Goal: Information Seeking & Learning: Learn about a topic

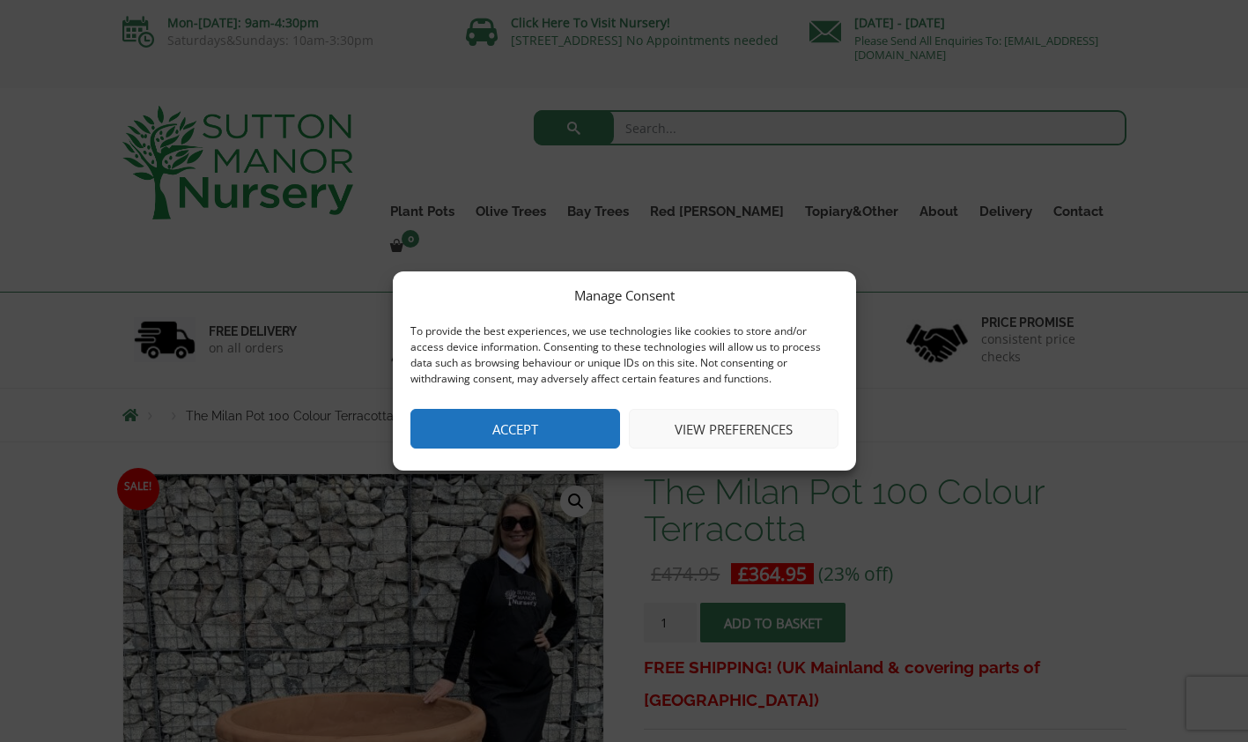
click at [567, 433] on button "Accept" at bounding box center [516, 429] width 210 height 40
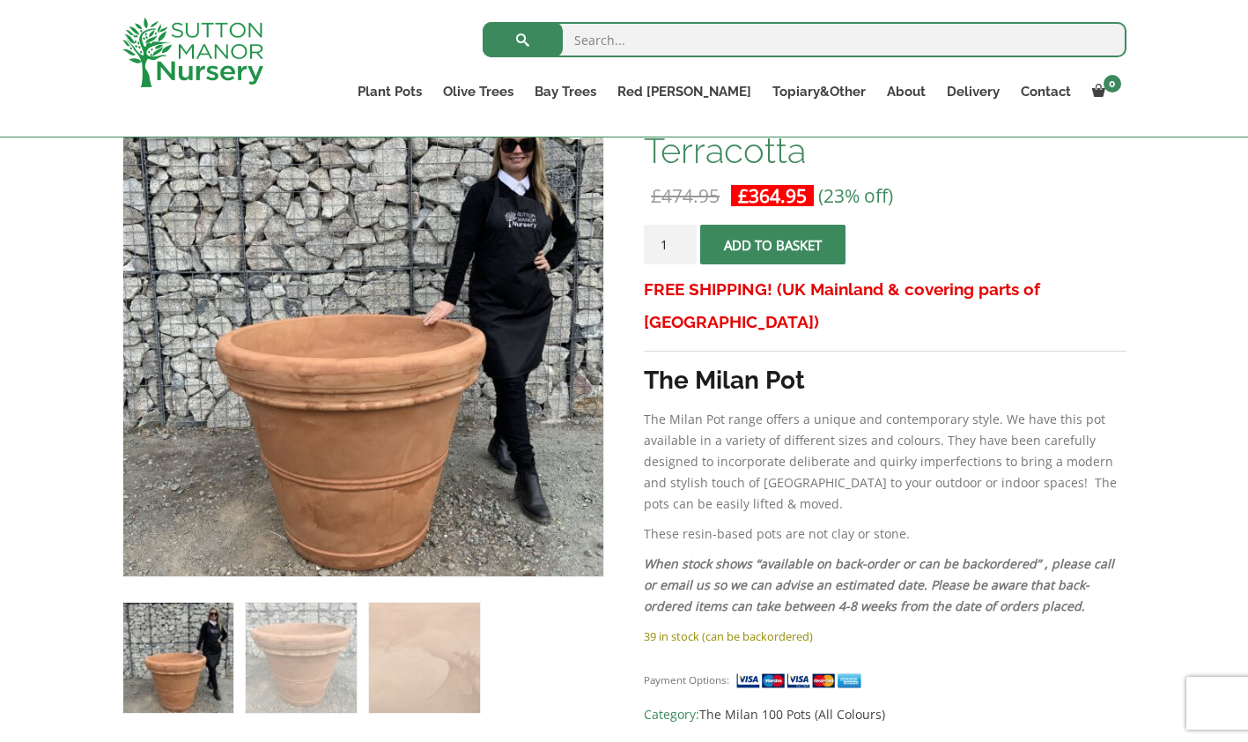
scroll to position [252, 0]
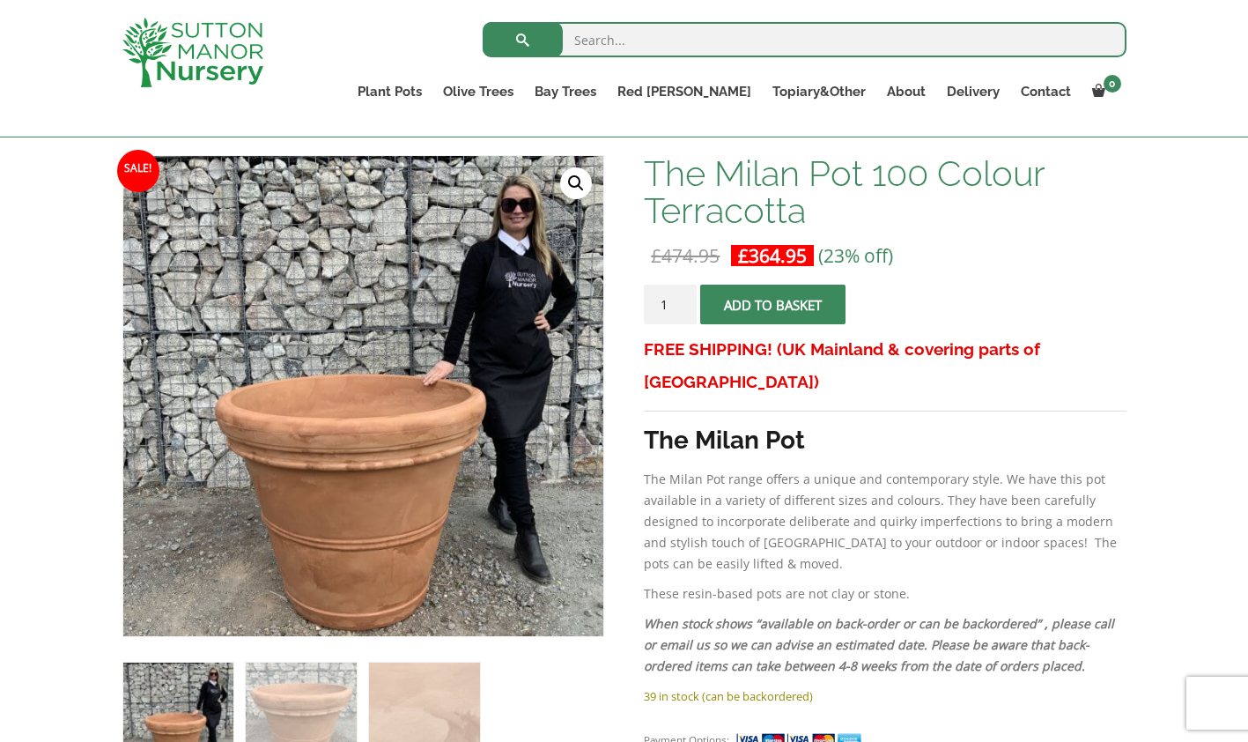
click at [855, 640] on em "When stock shows “available on back-order or can be backordered” , please call …" at bounding box center [879, 644] width 470 height 59
click at [656, 37] on input "search" at bounding box center [805, 39] width 644 height 35
type input "t"
click at [0, 0] on link "100% Italian Terracotta" at bounding box center [0, 0] width 0 height 0
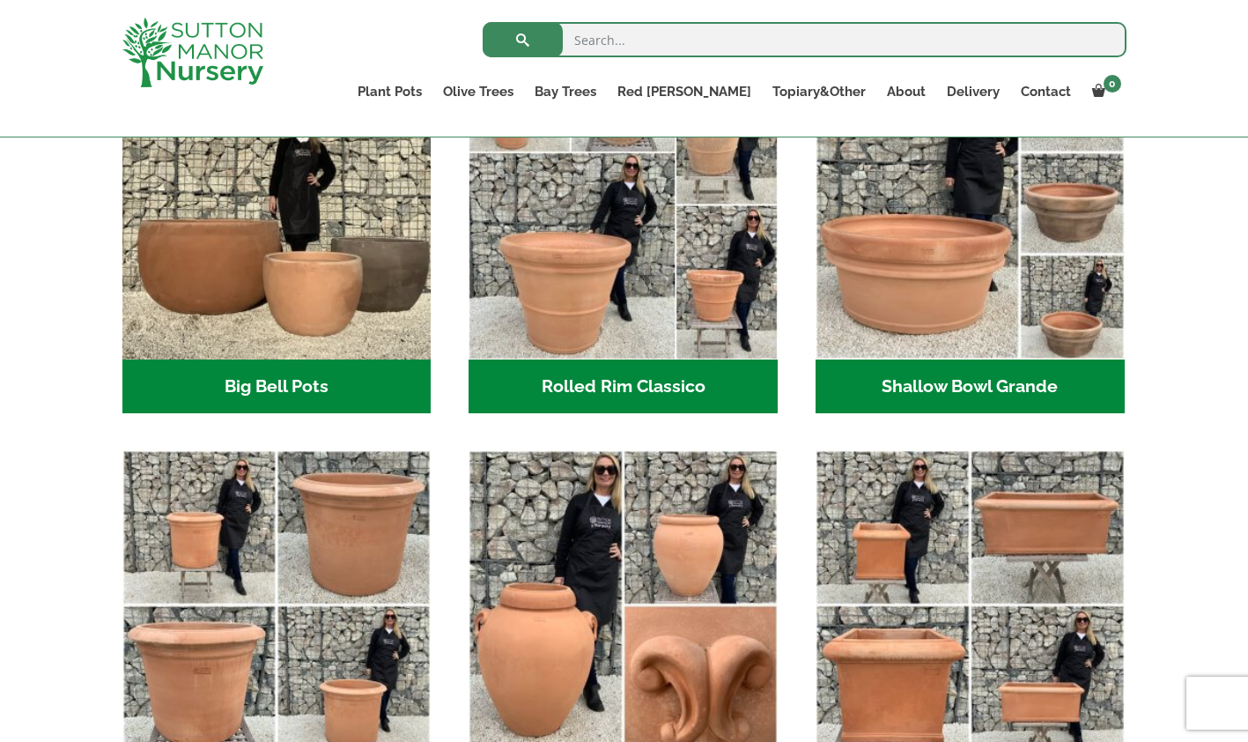
scroll to position [518, 0]
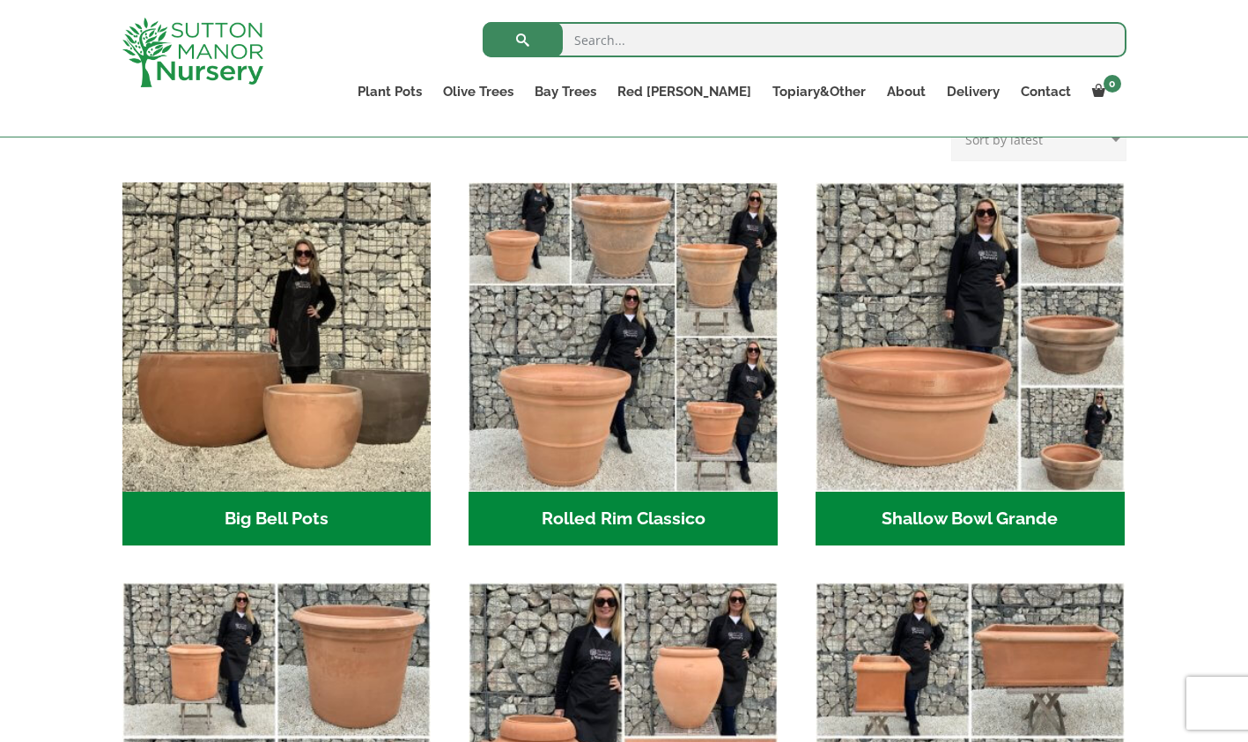
click at [610, 371] on img "Visit product category Rolled Rim Classico" at bounding box center [623, 336] width 309 height 309
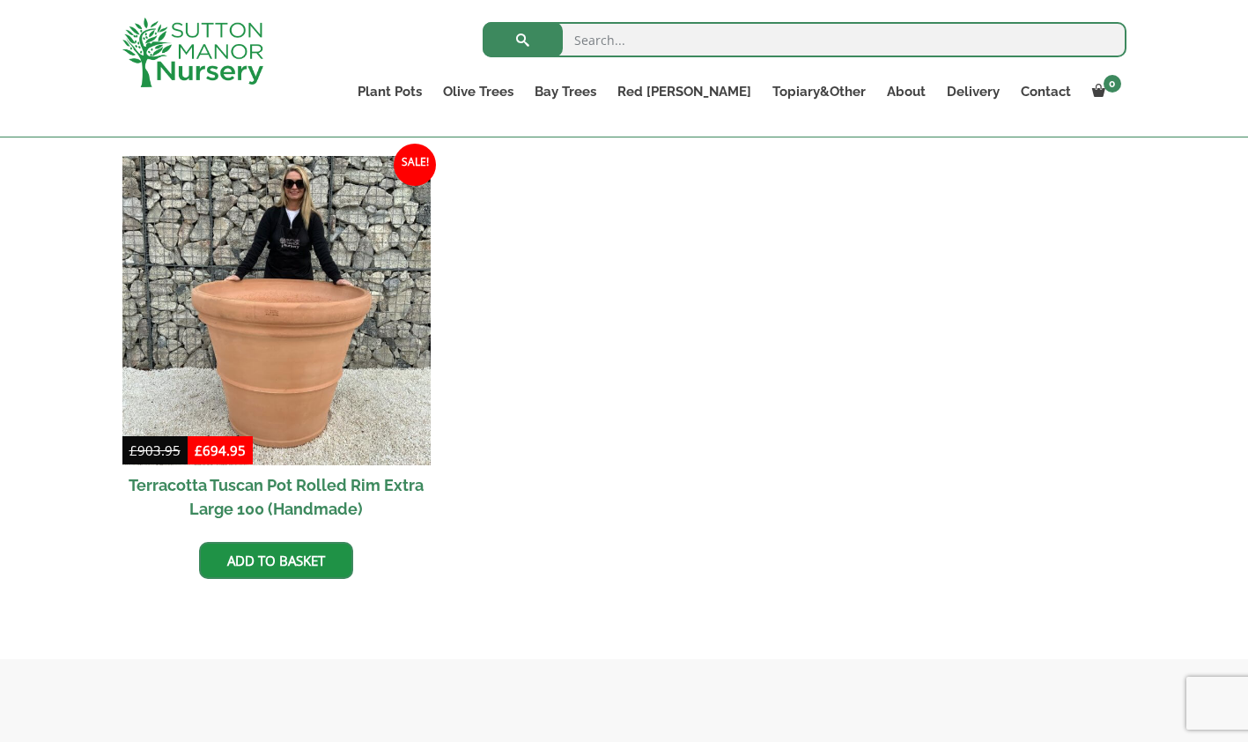
scroll to position [1708, 0]
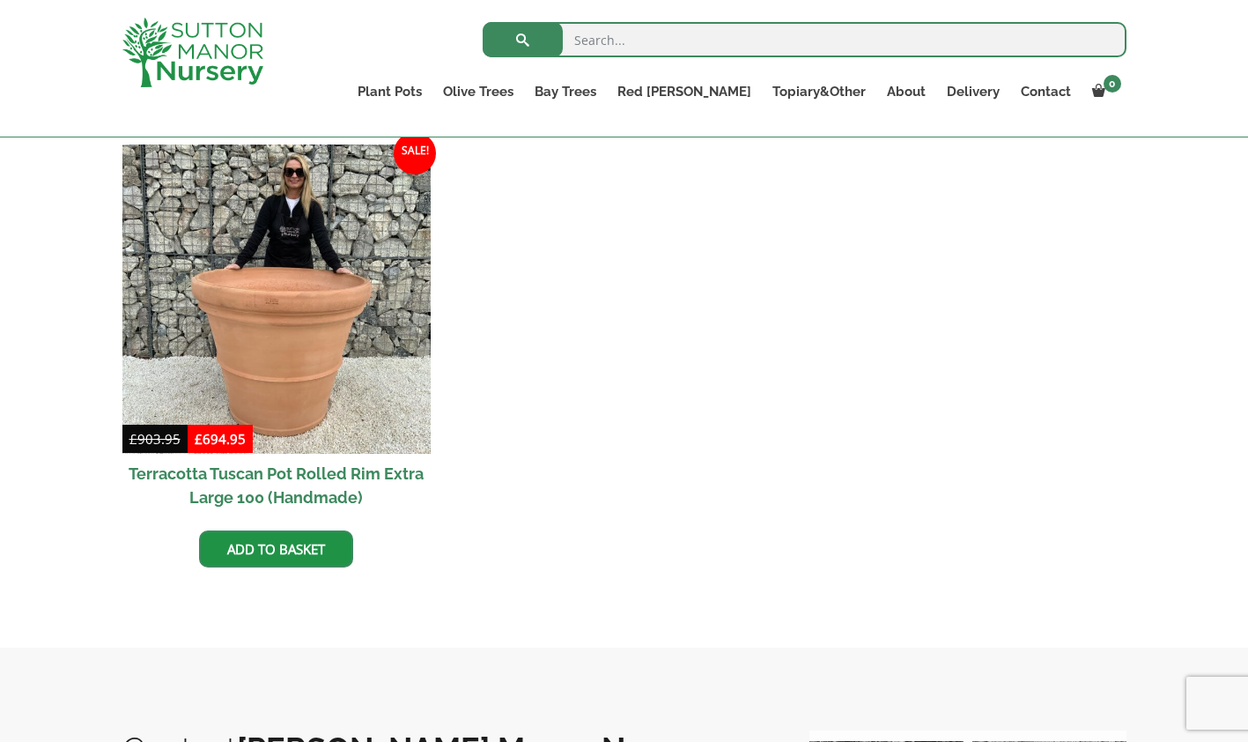
click at [253, 368] on img at bounding box center [276, 298] width 309 height 309
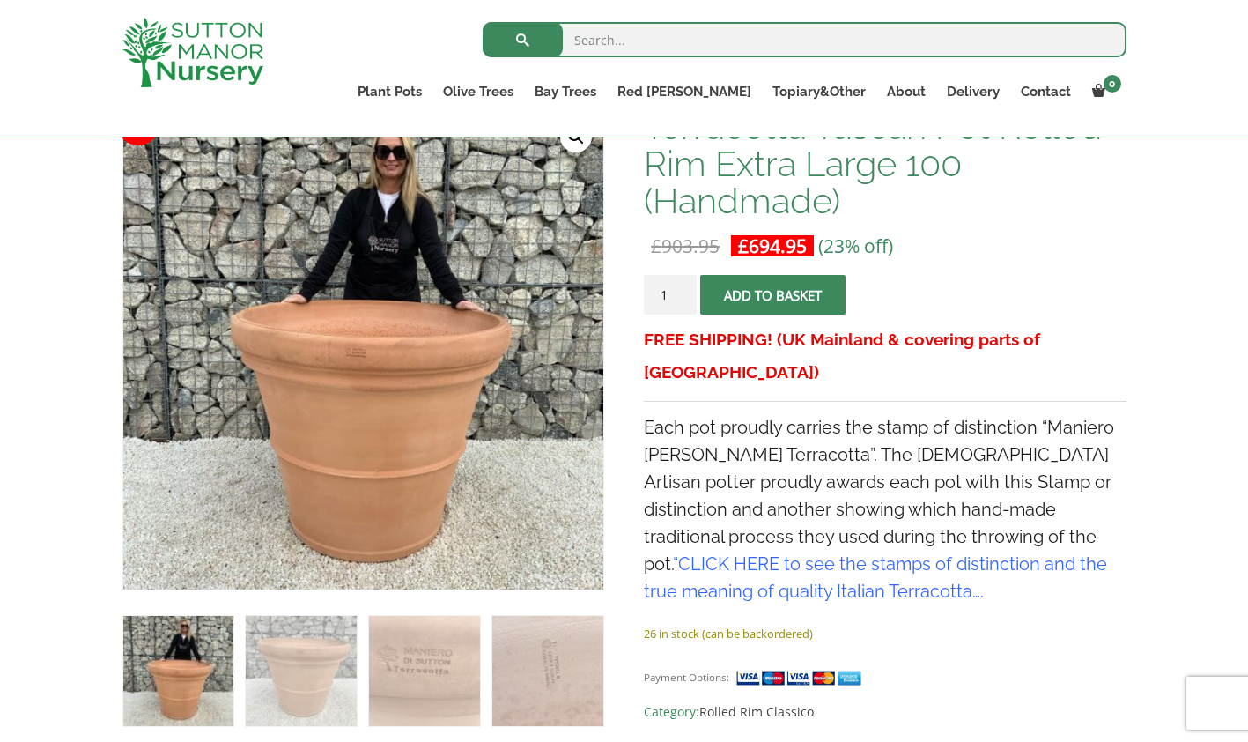
scroll to position [298, 0]
click at [374, 651] on img at bounding box center [424, 672] width 110 height 110
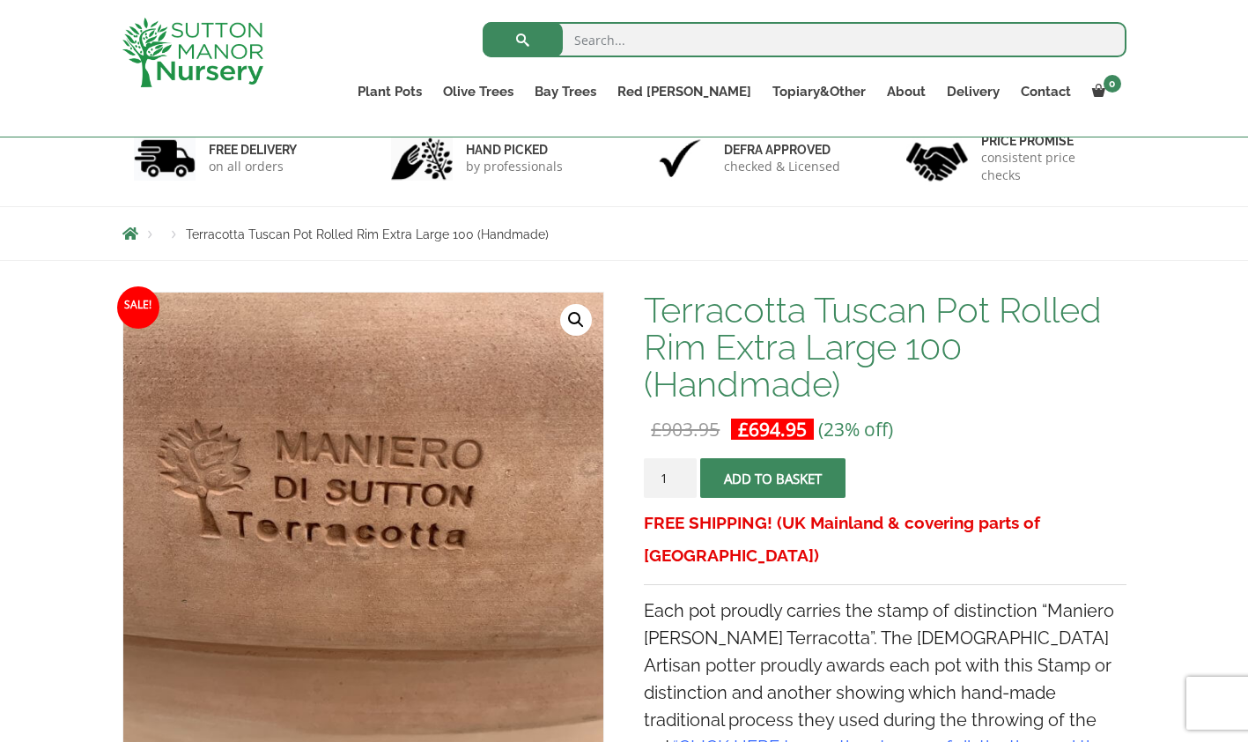
scroll to position [115, 0]
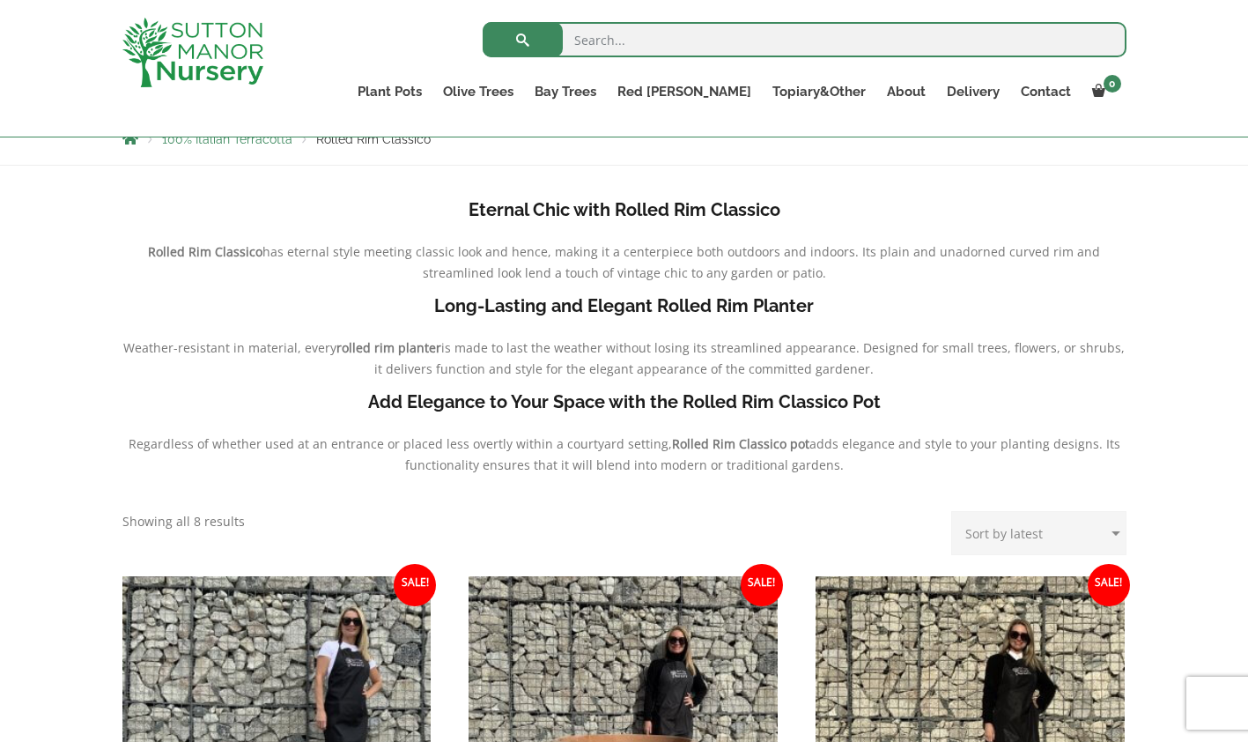
scroll to position [356, 0]
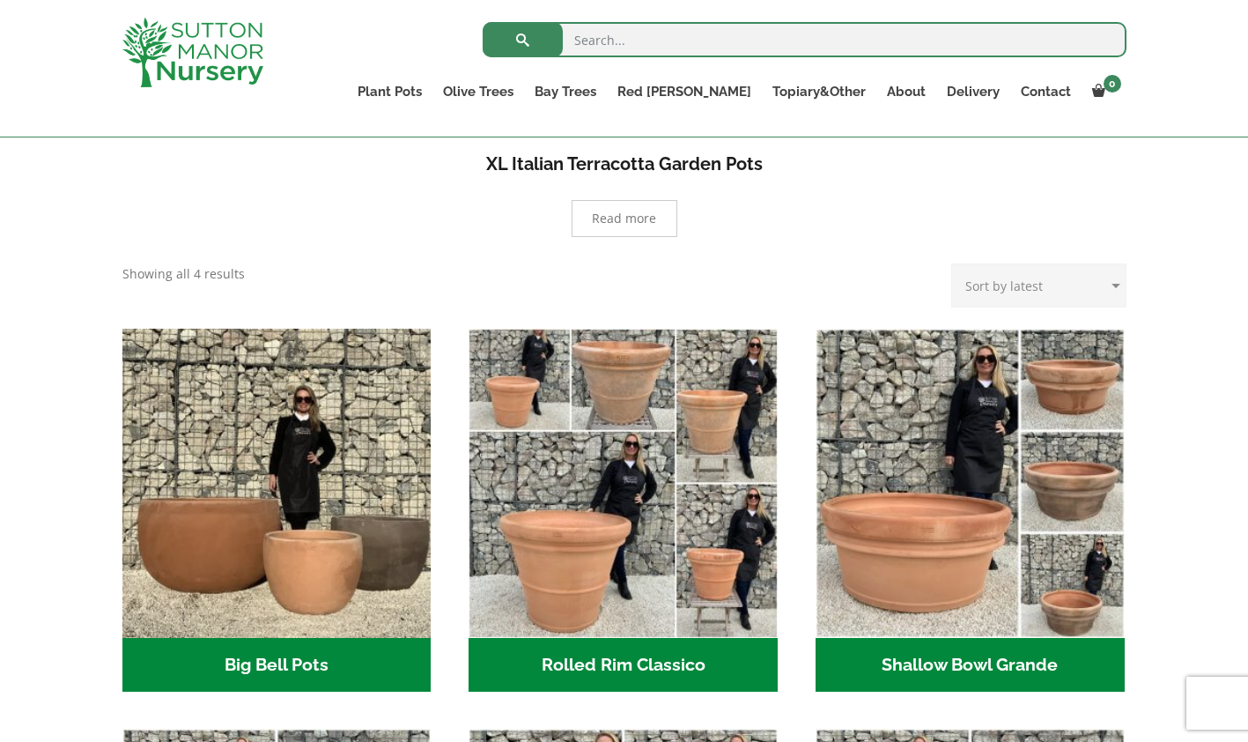
scroll to position [371, 0]
